Goal: Information Seeking & Learning: Learn about a topic

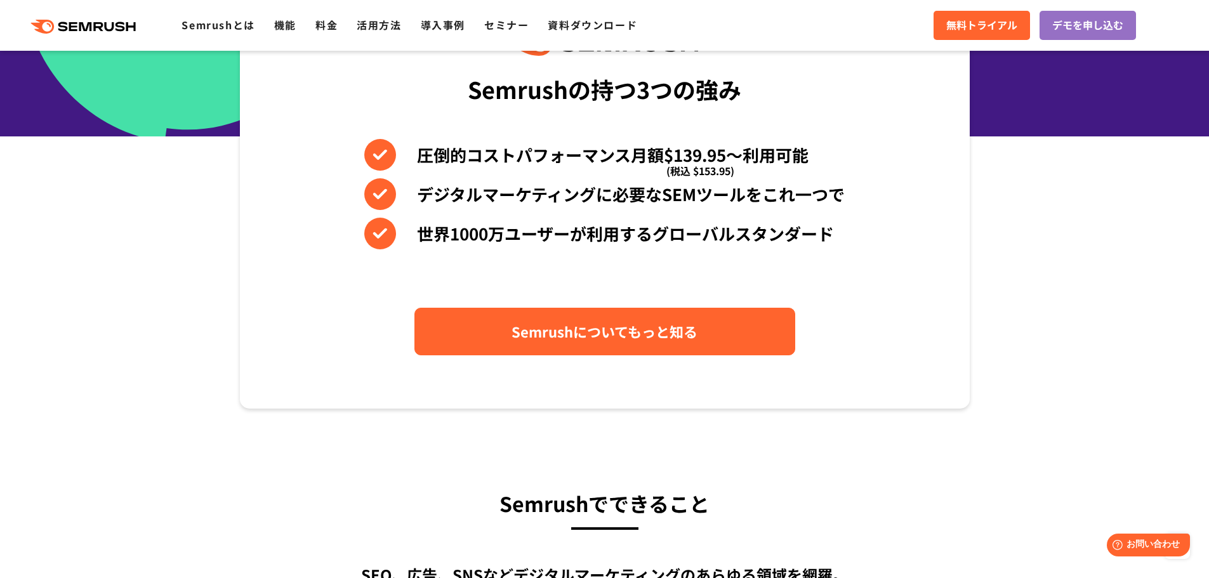
click at [685, 314] on link "Semrushについてもっと知る" at bounding box center [604, 332] width 381 height 48
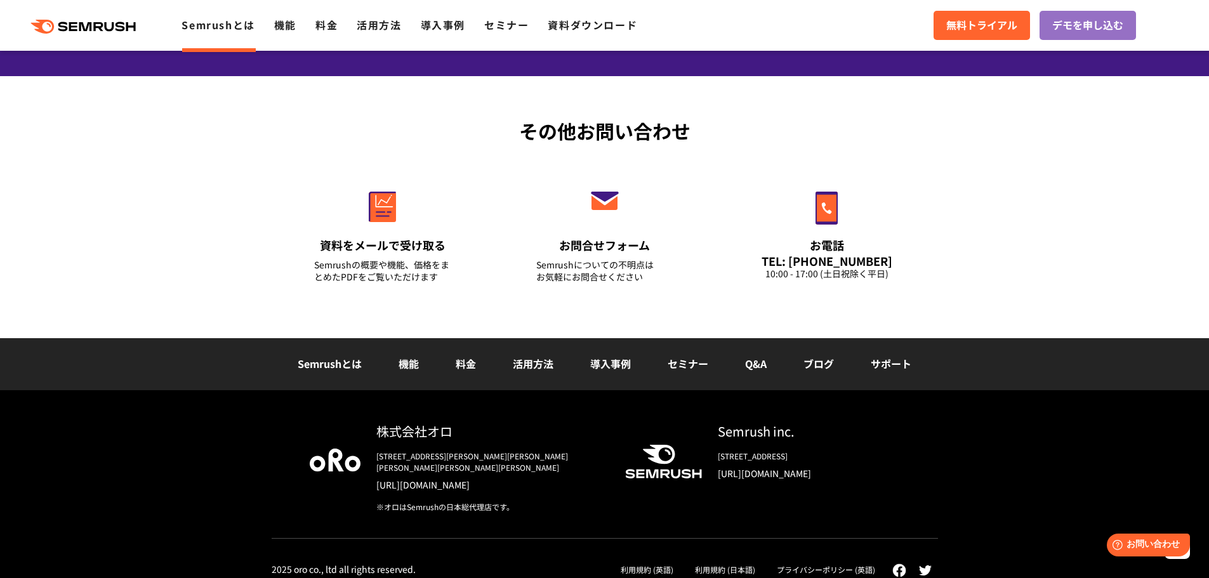
scroll to position [3049, 0]
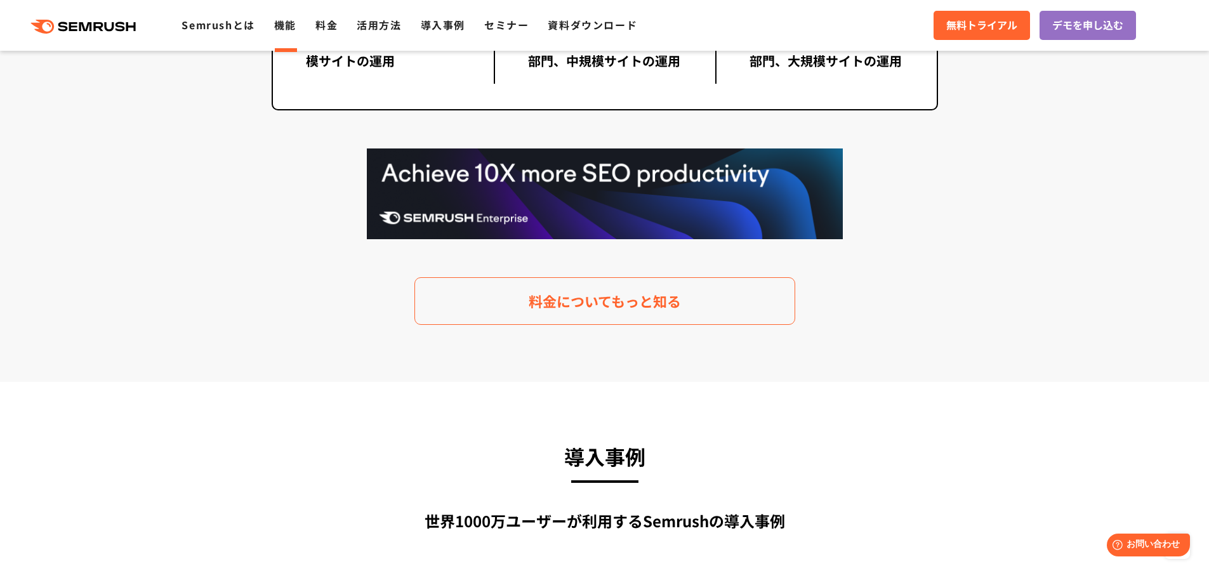
click at [282, 27] on link "機能" at bounding box center [285, 24] width 22 height 15
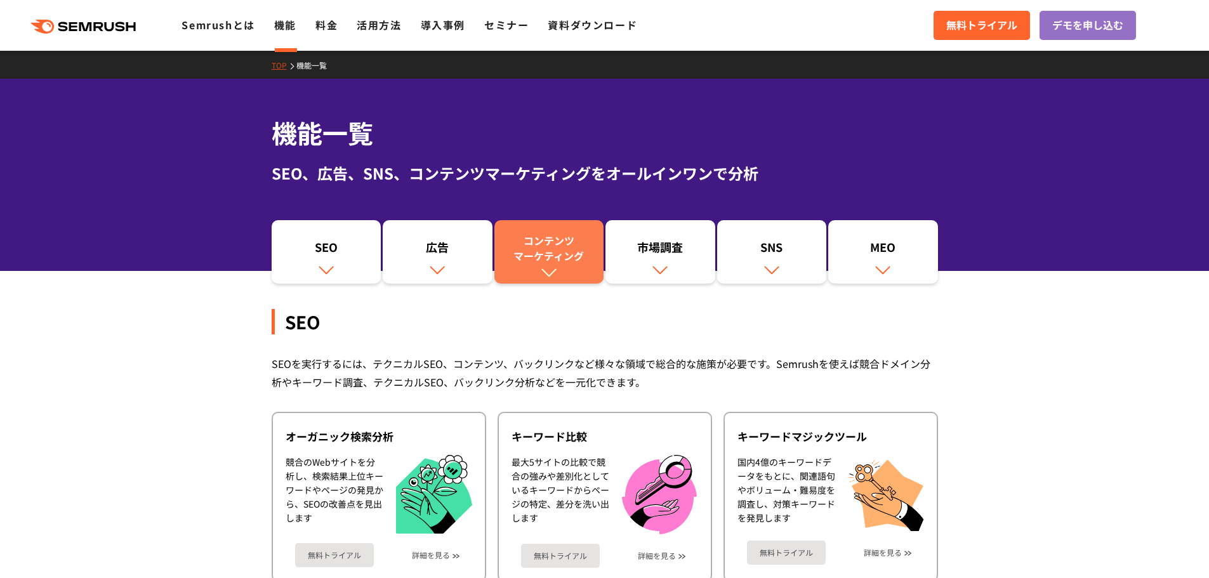
click at [550, 261] on div "コンテンツ マーケティング" at bounding box center [549, 248] width 97 height 30
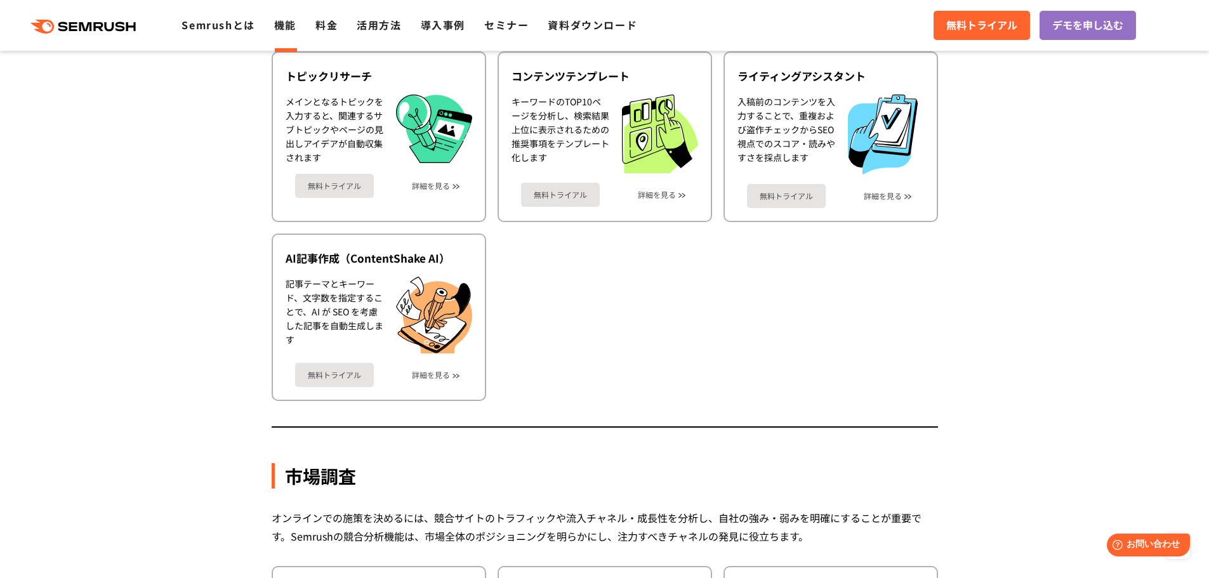
scroll to position [1584, 0]
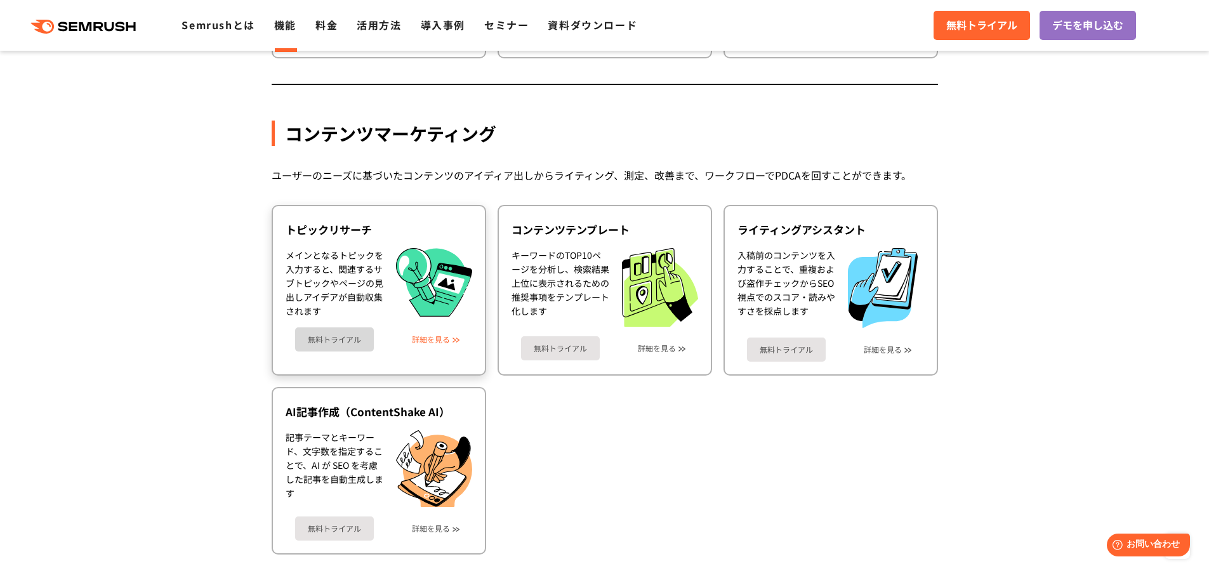
click at [441, 335] on link "詳細を見る" at bounding box center [431, 339] width 38 height 9
